Goal: Task Accomplishment & Management: Use online tool/utility

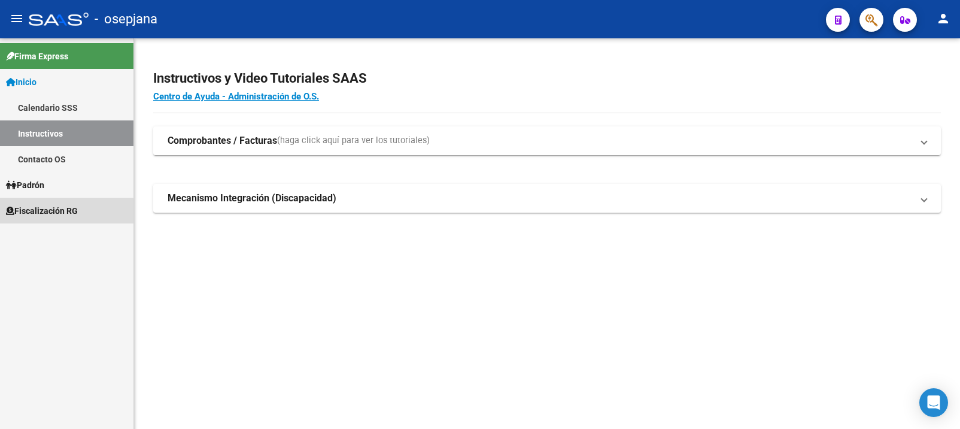
click at [63, 211] on span "Fiscalización RG" at bounding box center [42, 210] width 72 height 13
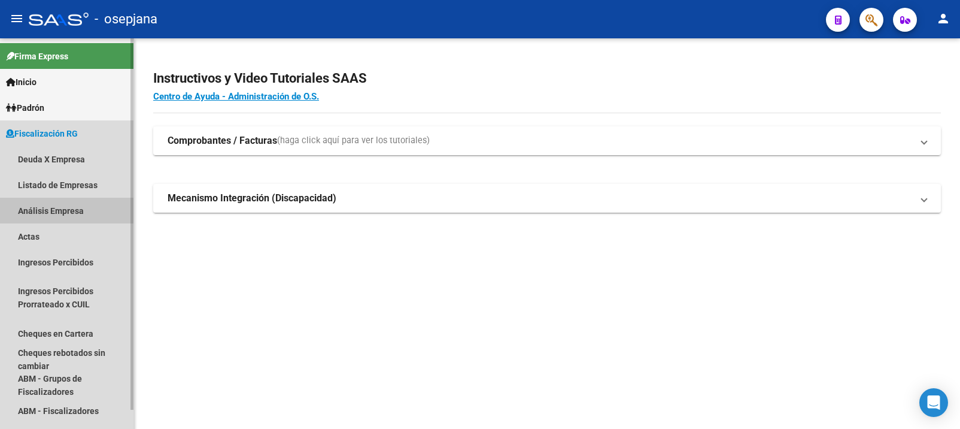
click at [41, 208] on link "Análisis Empresa" at bounding box center [67, 211] width 134 height 26
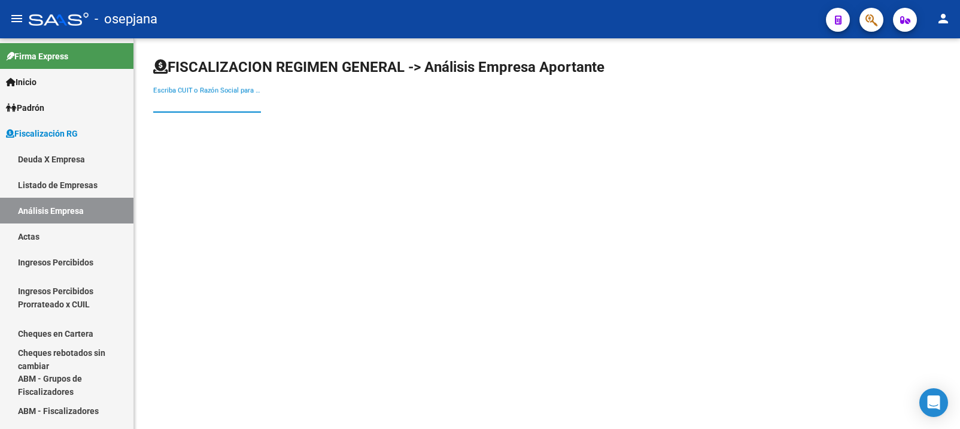
click at [190, 107] on input "Escriba CUIT o Razón Social para buscar" at bounding box center [207, 103] width 108 height 11
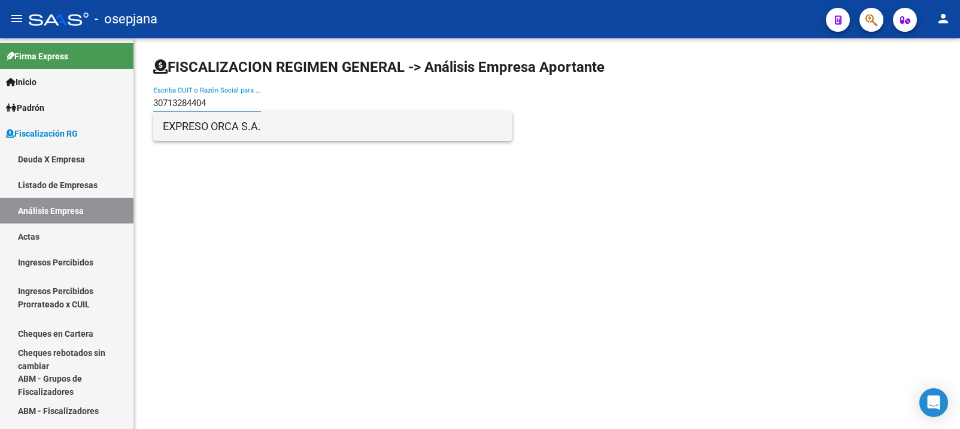
type input "30713284404"
click at [207, 128] on span "EXPRESO ORCA S.A." at bounding box center [333, 126] width 340 height 29
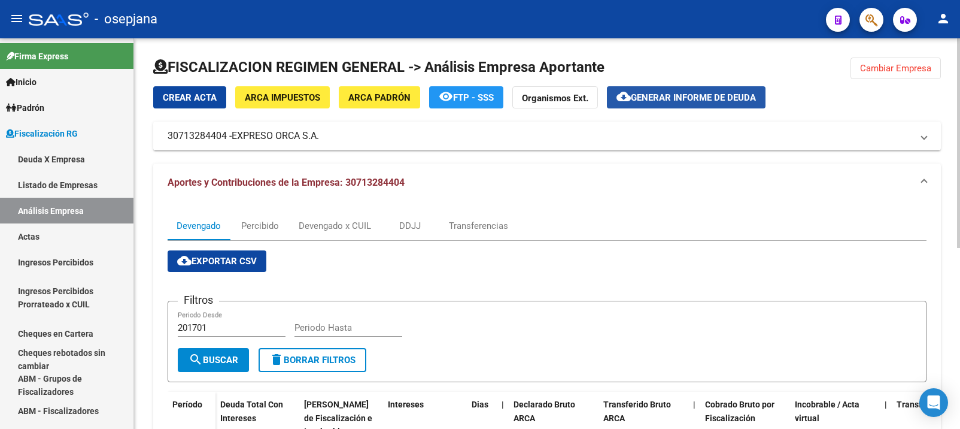
click at [671, 93] on span "Generar informe de deuda" at bounding box center [693, 97] width 125 height 11
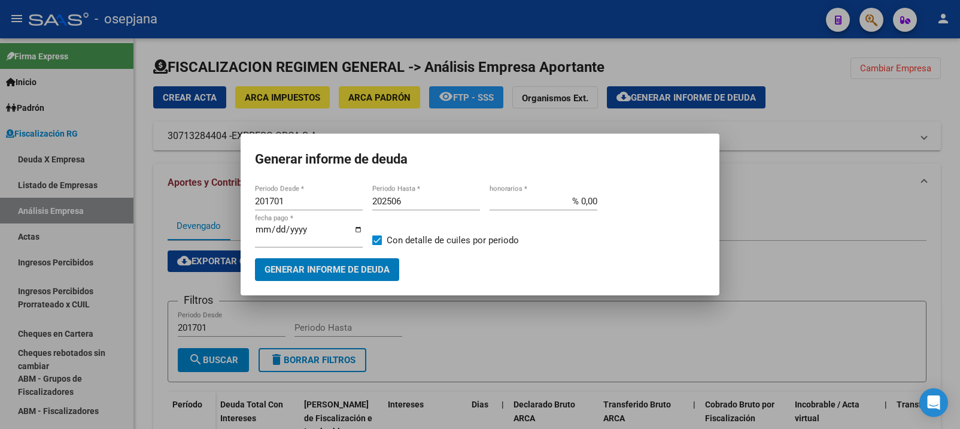
click at [286, 200] on input "201701" at bounding box center [309, 201] width 108 height 11
click at [268, 203] on input "201701" at bounding box center [309, 201] width 108 height 11
type input "202403"
click at [405, 202] on input "202506" at bounding box center [426, 201] width 108 height 11
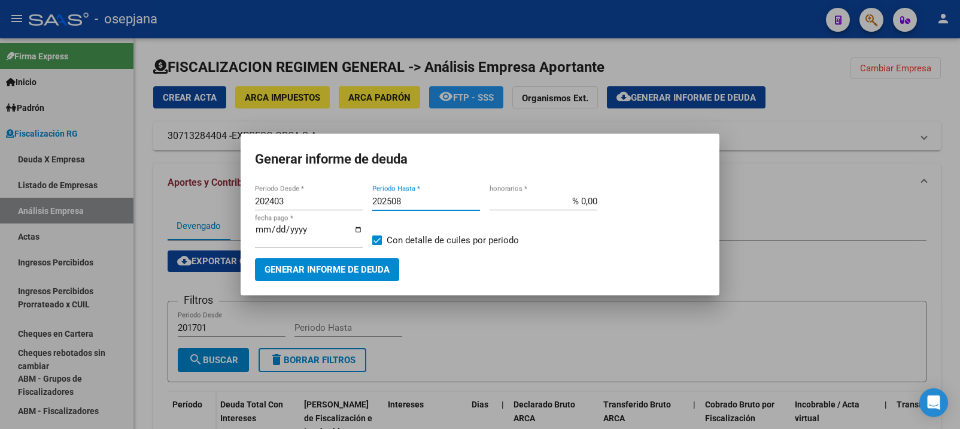
type input "202508"
click at [581, 200] on input "% 0,00" at bounding box center [544, 201] width 108 height 11
click at [587, 199] on input "% 0,00" at bounding box center [544, 201] width 108 height 11
type input "% 10,00"
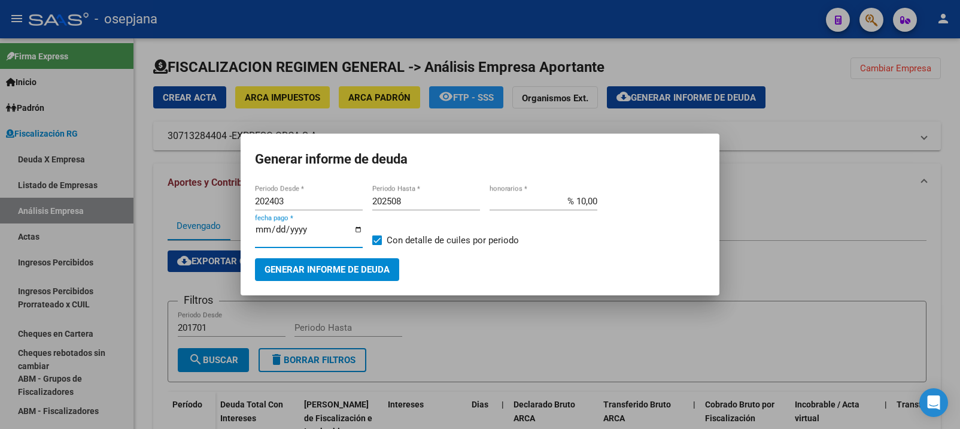
click at [274, 233] on input "[DATE]" at bounding box center [309, 234] width 108 height 19
type input "[DATE]"
click at [308, 268] on span "Generar informe de deuda" at bounding box center [327, 270] width 125 height 11
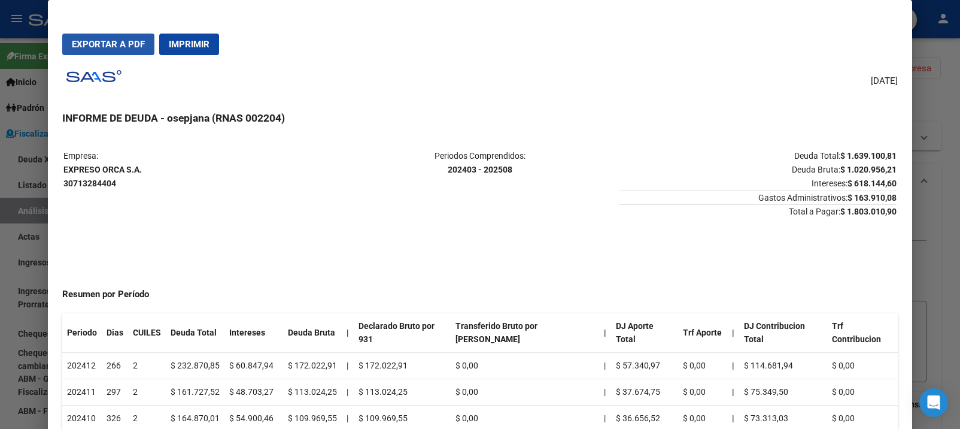
click at [111, 44] on span "Exportar a PDF" at bounding box center [108, 44] width 73 height 11
